Goal: Task Accomplishment & Management: Complete application form

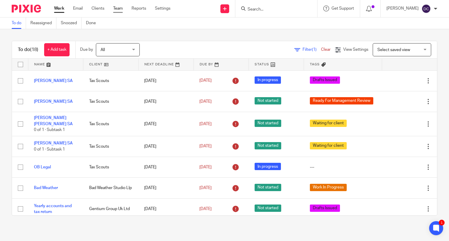
click at [118, 10] on link "Team" at bounding box center [118, 9] width 10 height 6
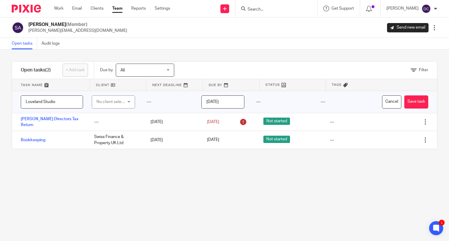
type input "Loveland Studio"
click at [100, 101] on div "No client selected" at bounding box center [111, 102] width 30 height 12
type input "Tax Scouts"
click at [108, 131] on span "Tax Scouts" at bounding box center [104, 131] width 20 height 4
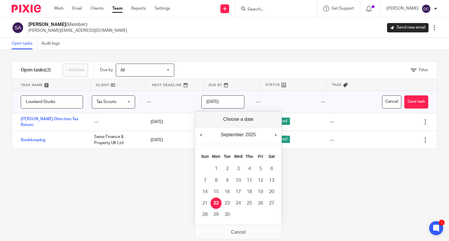
click at [221, 107] on input "[DATE]" at bounding box center [222, 101] width 43 height 13
type input "[DATE]"
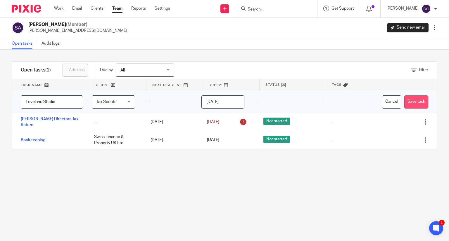
click at [410, 103] on button "Save task" at bounding box center [416, 101] width 24 height 13
